Goal: Task Accomplishment & Management: Manage account settings

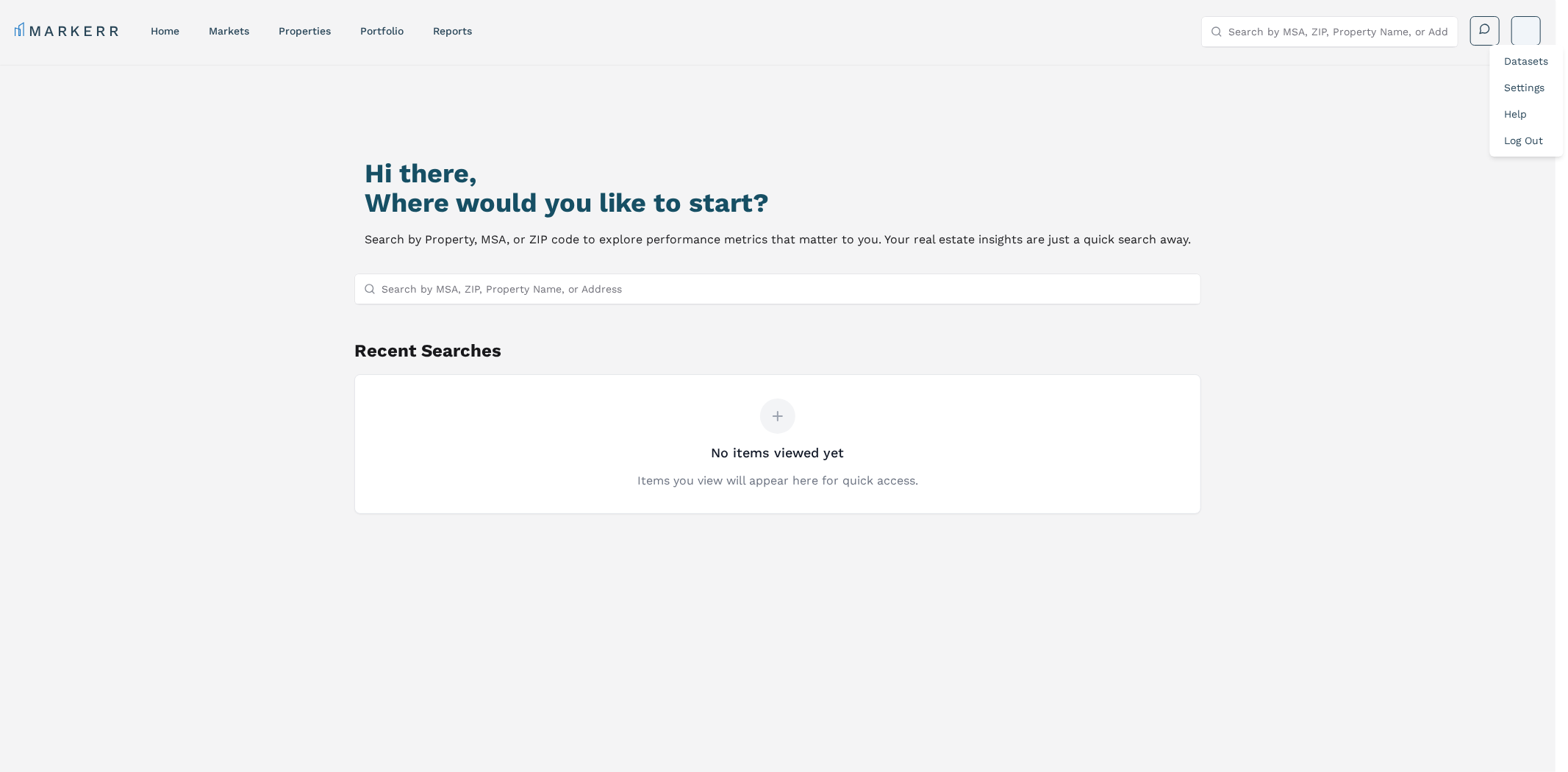
click at [1533, 38] on html "MARKERR home markets properties Portfolio reports Search by MSA, ZIP, Property …" at bounding box center [784, 504] width 1568 height 1009
click at [1520, 141] on link "Log Out" at bounding box center [1524, 140] width 39 height 12
